Goal: Task Accomplishment & Management: Manage account settings

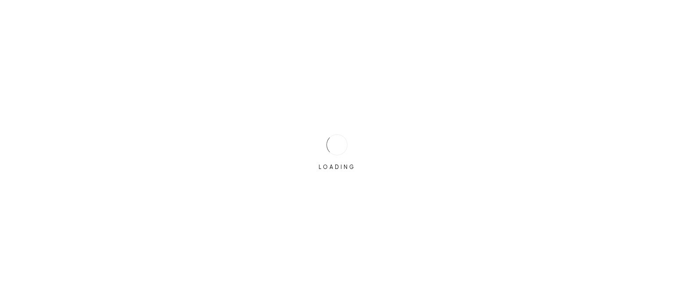
click at [341, 141] on div at bounding box center [336, 144] width 21 height 21
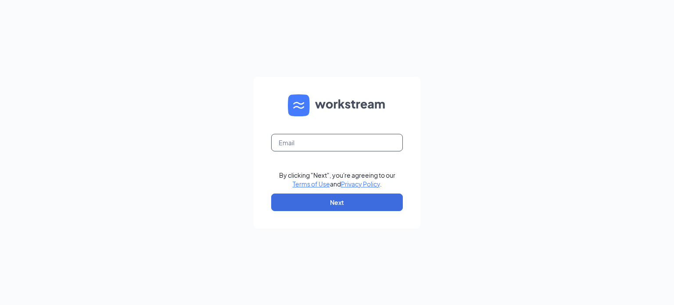
click at [348, 150] on input "text" at bounding box center [337, 143] width 132 height 18
type input "ndonahue@meyerfoodsmc.com"
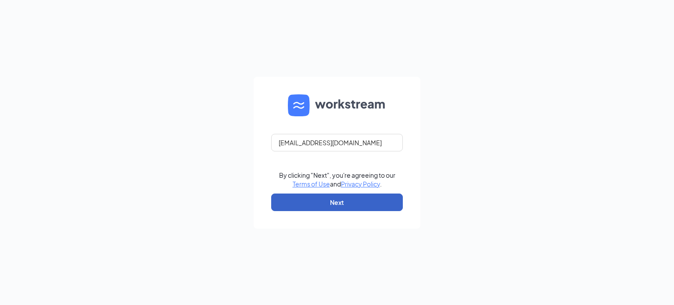
click at [339, 207] on button "Next" at bounding box center [337, 202] width 132 height 18
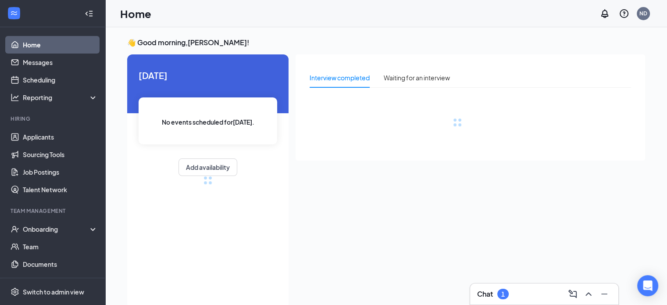
click at [516, 290] on div "Chat 1" at bounding box center [544, 294] width 134 height 14
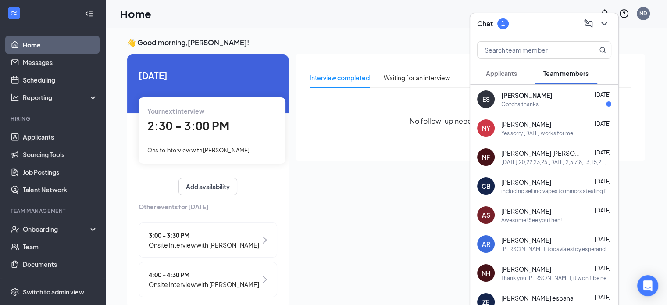
click at [545, 99] on span "[PERSON_NAME]" at bounding box center [527, 95] width 51 height 9
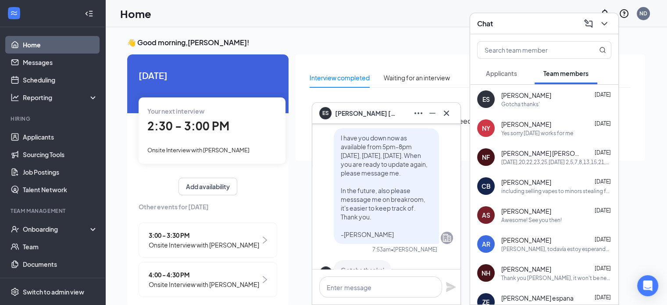
scroll to position [-27, 0]
click at [609, 23] on icon "ChevronDown" at bounding box center [604, 23] width 11 height 11
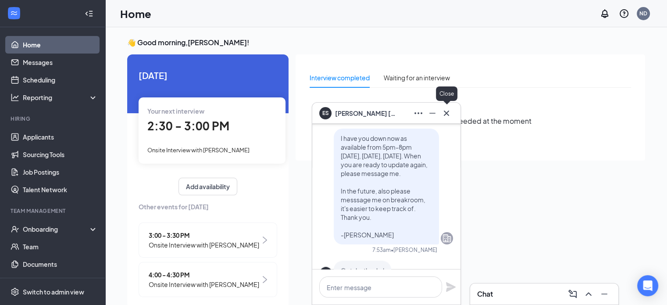
click at [451, 108] on icon "Cross" at bounding box center [446, 113] width 11 height 11
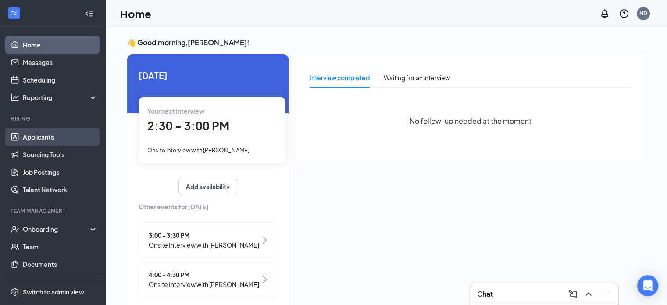
click at [51, 129] on link "Applicants" at bounding box center [60, 137] width 75 height 18
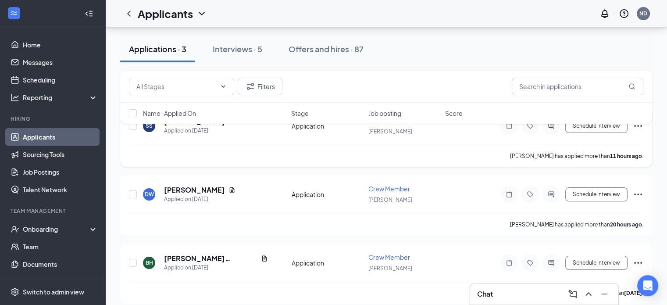
scroll to position [66, 0]
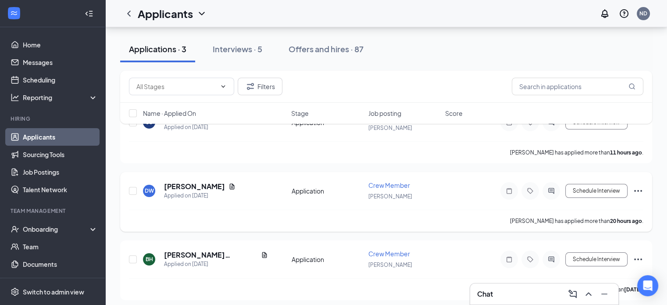
click at [609, 200] on div "[PERSON_NAME] Applied on [DATE] Application Crew Member [PERSON_NAME] Schedule …" at bounding box center [386, 195] width 515 height 29
click at [610, 198] on div "[PERSON_NAME] Applied on [DATE] Application Crew Member [PERSON_NAME] Schedule …" at bounding box center [386, 195] width 515 height 29
click at [613, 194] on button "Schedule Interview" at bounding box center [597, 191] width 62 height 14
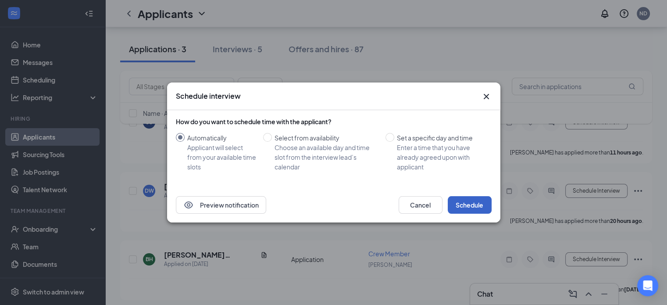
click at [476, 200] on button "Schedule" at bounding box center [470, 205] width 44 height 18
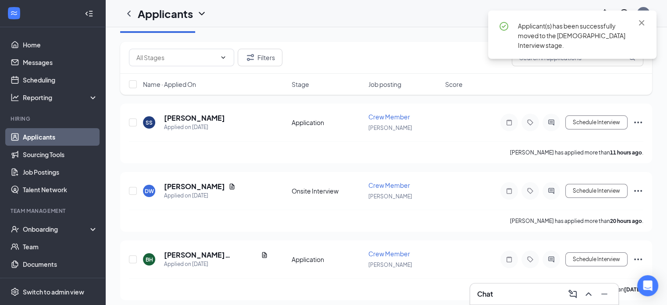
scroll to position [0, 0]
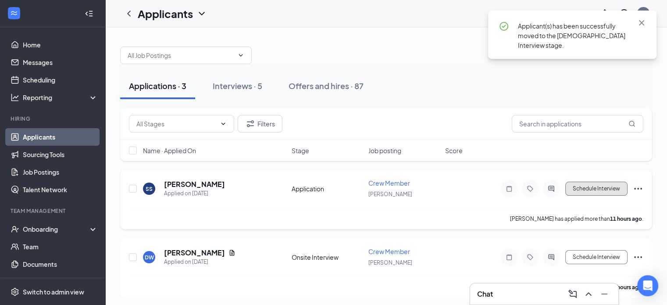
click at [591, 189] on button "Schedule Interview" at bounding box center [597, 189] width 62 height 14
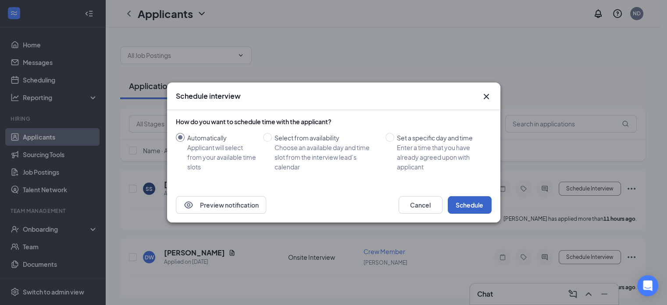
click at [470, 205] on button "Schedule" at bounding box center [470, 205] width 44 height 18
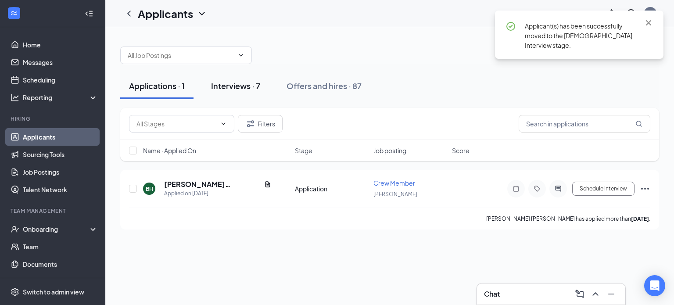
click at [243, 81] on div "Interviews · 7" at bounding box center [235, 85] width 49 height 11
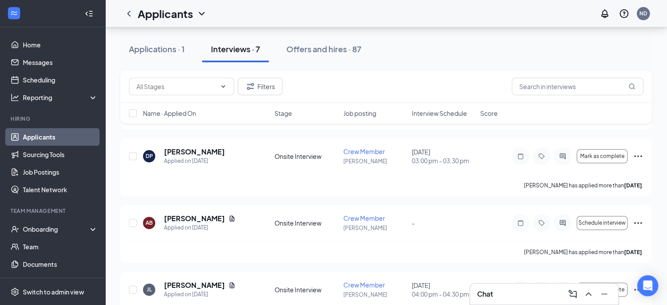
scroll to position [332, 0]
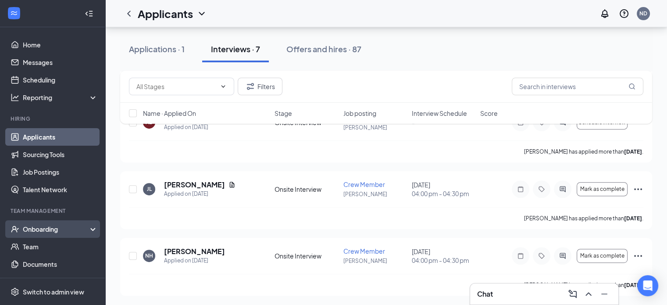
click at [43, 233] on div "Onboarding" at bounding box center [57, 229] width 68 height 9
click at [45, 248] on link "Overview" at bounding box center [60, 247] width 75 height 18
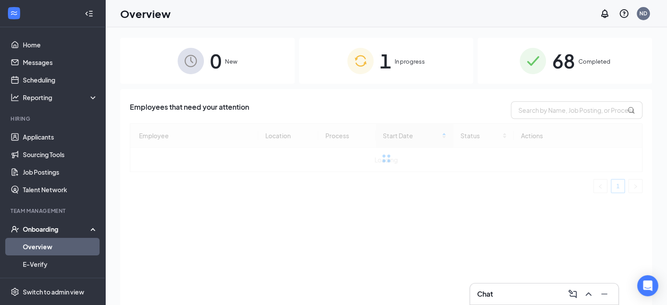
click at [362, 64] on img at bounding box center [361, 61] width 26 height 26
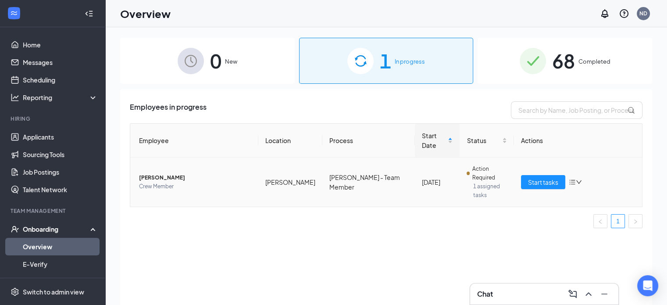
click at [158, 173] on span "[PERSON_NAME]" at bounding box center [195, 177] width 112 height 9
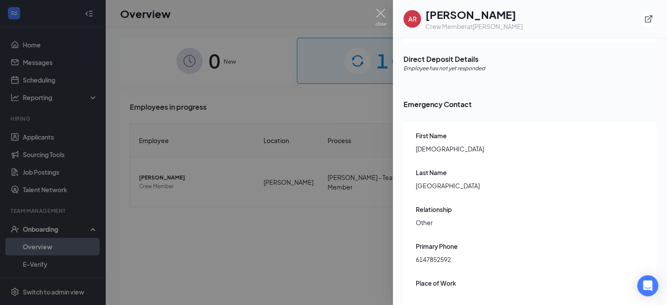
scroll to position [1673, 0]
click at [444, 65] on span "Employee has not yet responded" at bounding box center [445, 69] width 82 height 8
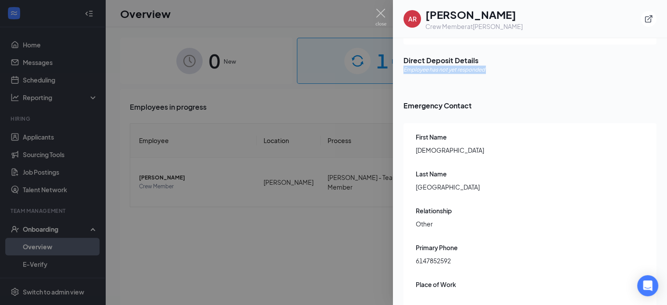
click at [444, 65] on span "Employee has not yet responded" at bounding box center [445, 69] width 82 height 8
click at [450, 100] on span "Emergency Contact" at bounding box center [530, 105] width 253 height 11
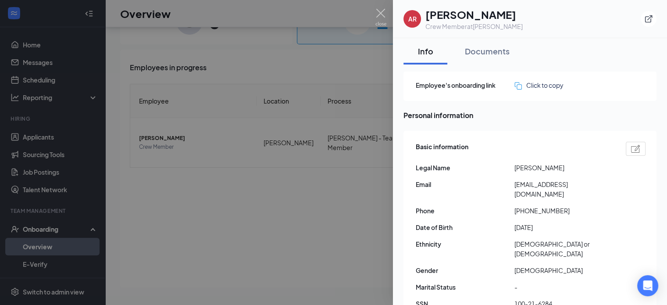
scroll to position [0, 0]
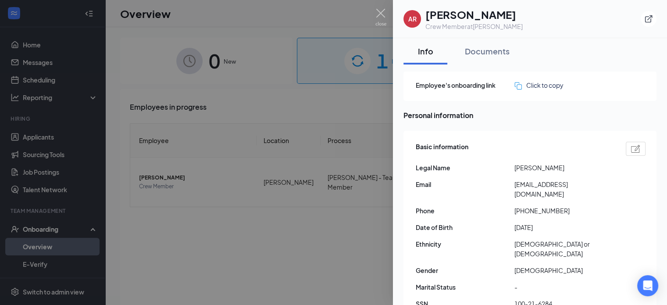
click at [265, 208] on div at bounding box center [333, 152] width 667 height 305
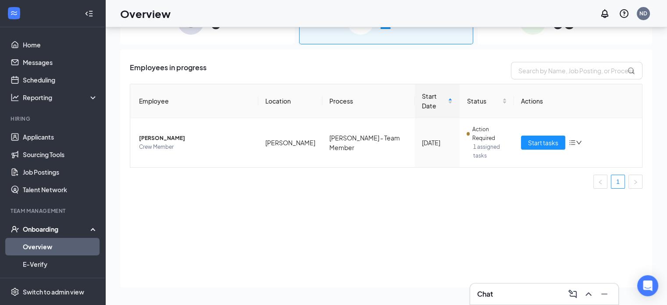
scroll to position [125, 0]
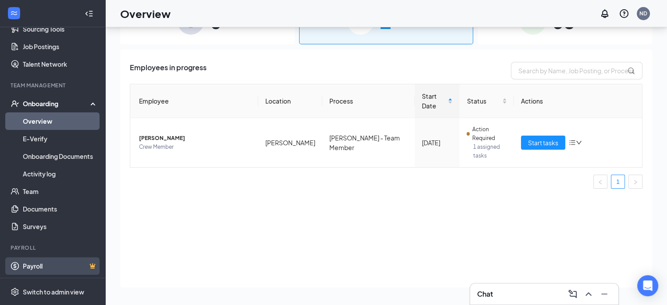
click at [27, 265] on link "Payroll" at bounding box center [60, 266] width 75 height 18
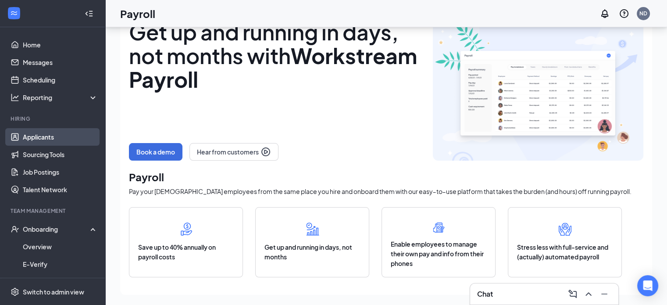
click at [40, 142] on link "Applicants" at bounding box center [60, 137] width 75 height 18
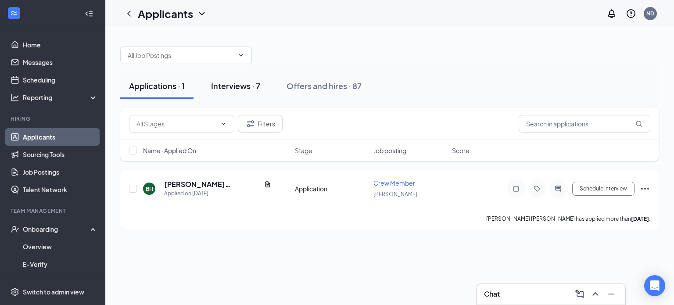
click at [244, 93] on button "Interviews · 7" at bounding box center [235, 86] width 67 height 26
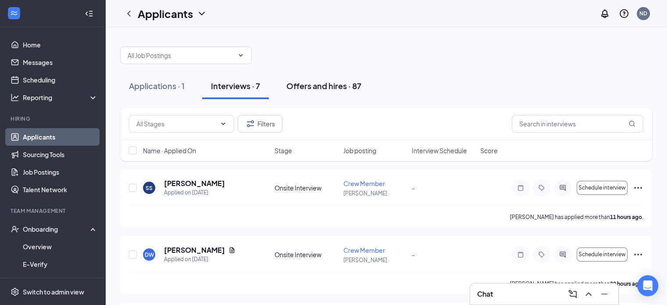
click at [284, 98] on button "Offers and hires · 87" at bounding box center [324, 86] width 93 height 26
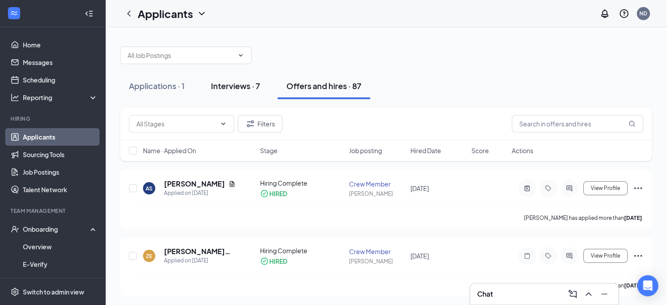
click at [225, 84] on div "Interviews · 7" at bounding box center [235, 85] width 49 height 11
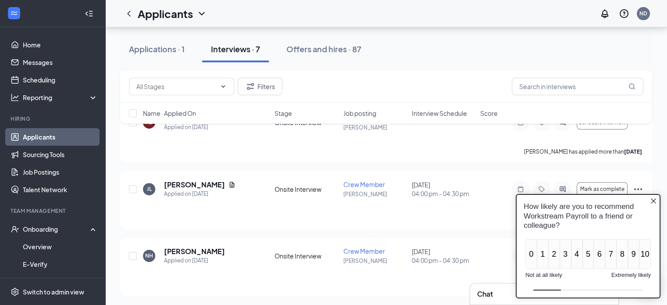
click at [650, 202] on icon "Close button" at bounding box center [653, 200] width 7 height 7
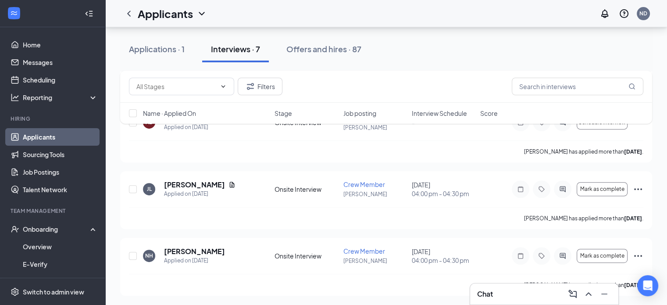
click at [9, 7] on div at bounding box center [14, 14] width 16 height 16
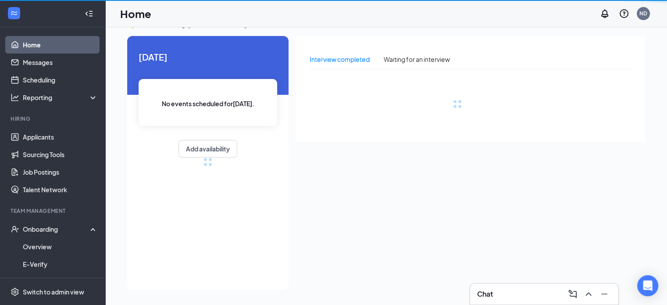
scroll to position [18, 0]
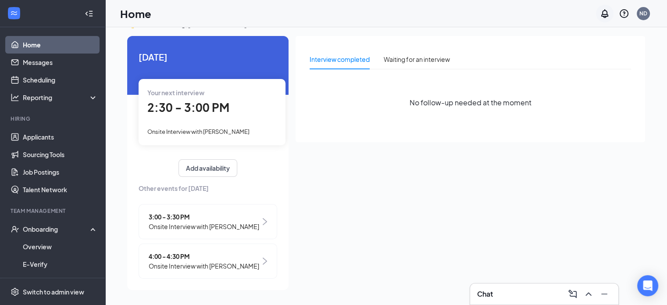
click at [609, 15] on icon "Notifications" at bounding box center [605, 13] width 11 height 11
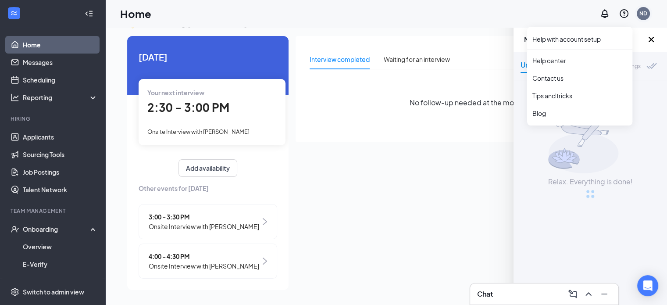
click at [645, 13] on div "ND" at bounding box center [644, 13] width 8 height 7
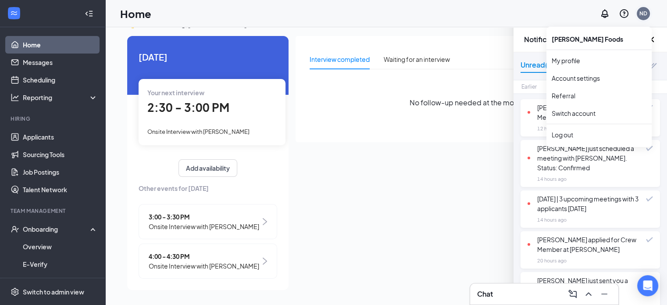
click at [645, 13] on div "ND" at bounding box center [644, 13] width 8 height 7
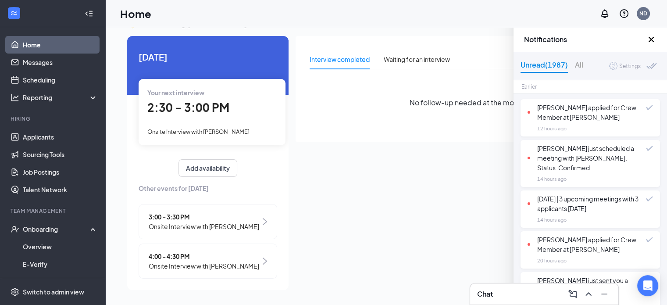
click at [469, 160] on div "Interview completed Waiting for an interview No follow-up needed at the moment" at bounding box center [471, 160] width 350 height 249
click at [653, 37] on icon "Cross" at bounding box center [651, 39] width 5 height 5
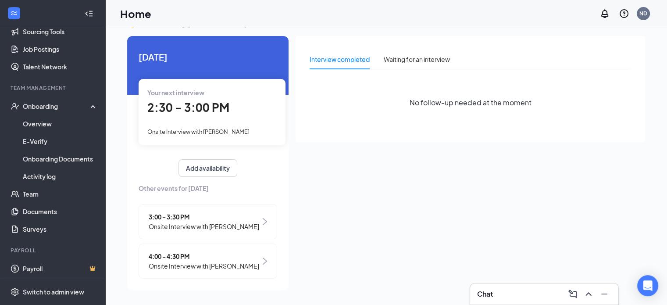
scroll to position [0, 0]
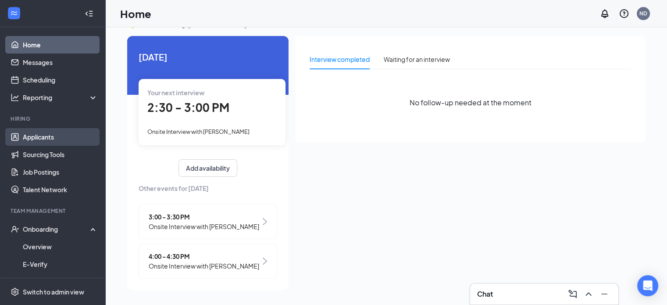
click at [23, 128] on link "Applicants" at bounding box center [60, 137] width 75 height 18
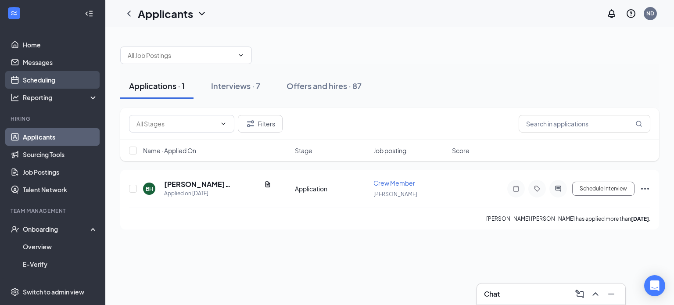
click at [39, 86] on link "Scheduling" at bounding box center [60, 80] width 75 height 18
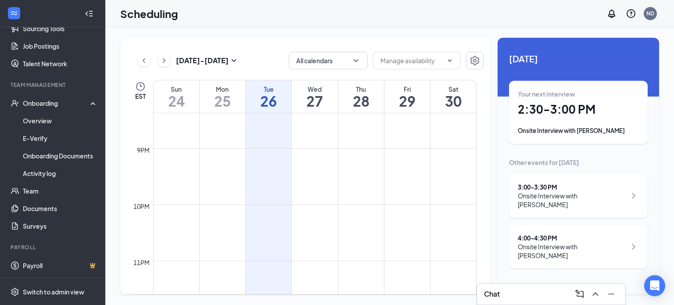
scroll to position [1167, 0]
click at [340, 207] on td at bounding box center [314, 203] width 323 height 14
